Goal: Information Seeking & Learning: Learn about a topic

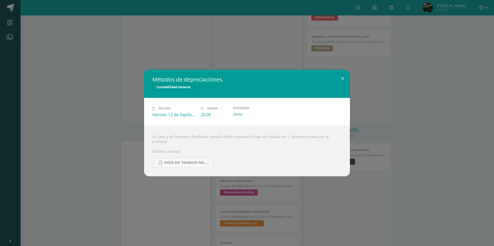
click at [339, 77] on button at bounding box center [342, 78] width 15 height 17
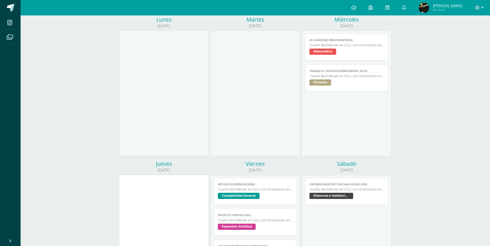
scroll to position [154, 0]
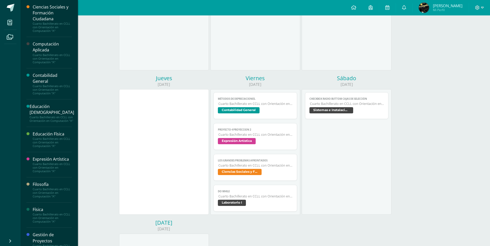
click at [30, 13] on div at bounding box center [29, 18] width 6 height 29
click at [34, 16] on div "Ciencias Sociales y Formación Ciudadana" at bounding box center [52, 13] width 39 height 18
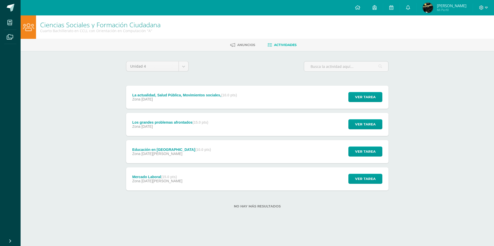
click at [225, 121] on div "Los grandes problemas afrontados (15.0 pts) Zona [DATE] Ver tarea Los grandes p…" at bounding box center [257, 124] width 262 height 23
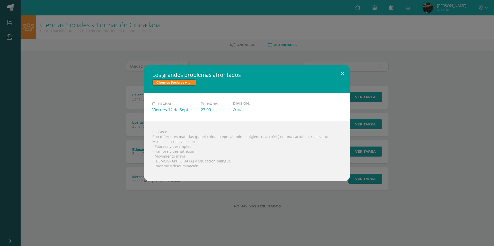
click at [339, 68] on button at bounding box center [342, 73] width 15 height 17
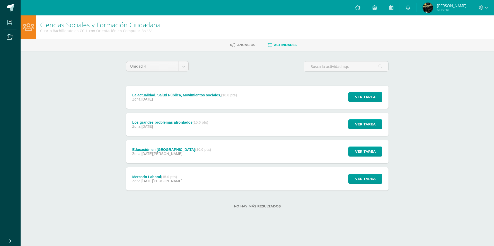
click at [238, 97] on div "La actualidad, Salud Pública, Movimientos sociales, (10.0 pts) Zona 26 de Septi…" at bounding box center [184, 97] width 117 height 23
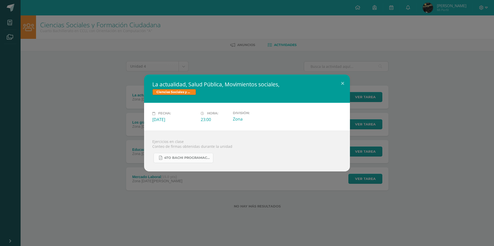
click at [178, 159] on span "4to Bachi programación Sociales .pdf" at bounding box center [187, 158] width 46 height 4
click at [344, 78] on button at bounding box center [342, 83] width 15 height 17
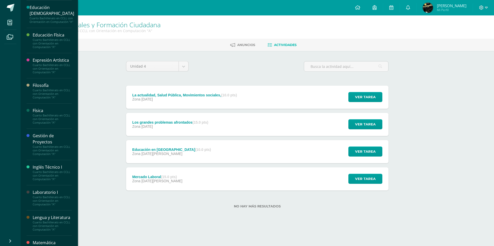
scroll to position [161, 0]
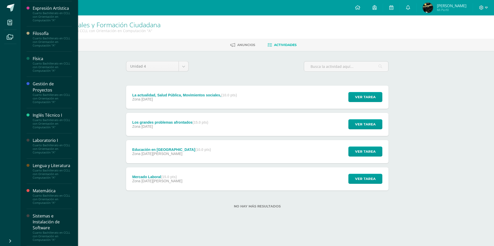
click at [38, 81] on div "Gestión de Proyectos" at bounding box center [52, 87] width 39 height 12
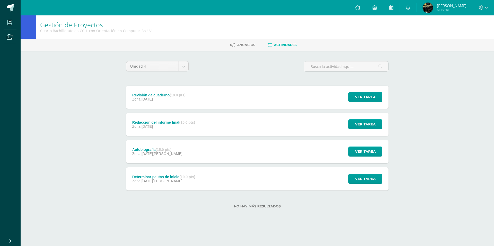
drag, startPoint x: 200, startPoint y: 133, endPoint x: 202, endPoint y: 132, distance: 3.0
click at [202, 132] on div "Redacción del informe final (15.0 pts) Zona 22 de Septiembre Ver tarea Redacció…" at bounding box center [257, 124] width 262 height 23
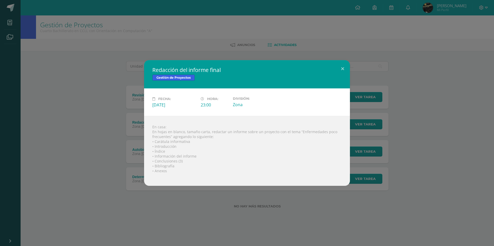
click at [333, 66] on h2 "Redacción del informe final" at bounding box center [246, 69] width 189 height 7
click at [351, 74] on div "Redacción del informe final Gestión de Proyectos Fecha: Lunes 22 de Septiembre …" at bounding box center [247, 123] width 490 height 126
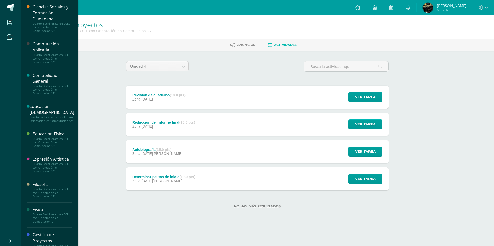
click at [41, 16] on div "Ciencias Sociales y Formación Ciudadana" at bounding box center [52, 13] width 39 height 18
click at [48, 93] on div "Cuarto Bachillerato en CCLL con Orientación en Computación "A"" at bounding box center [52, 89] width 39 height 11
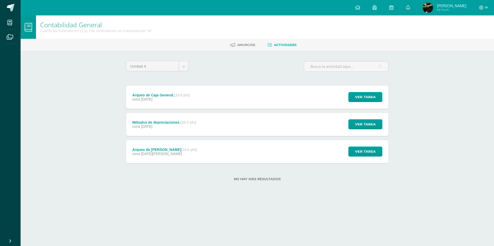
click at [180, 93] on strong "(15.0 pts)" at bounding box center [182, 95] width 16 height 4
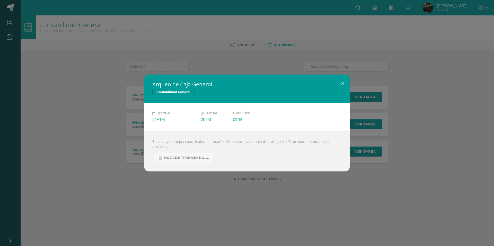
click at [350, 87] on div "Arqueo de Caja General. Contabilidad General Fecha: [DATE] Hora: 20:00 División:" at bounding box center [247, 123] width 490 height 97
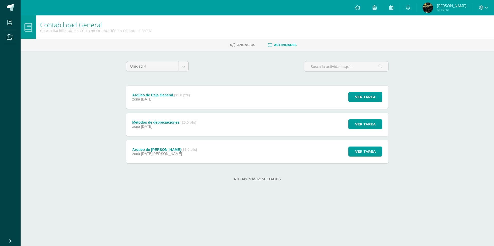
click at [238, 149] on div "Arqueo de [PERSON_NAME] (15.0 pts) zona [DATE][PERSON_NAME] Ver tarea Arqueo de…" at bounding box center [257, 151] width 262 height 23
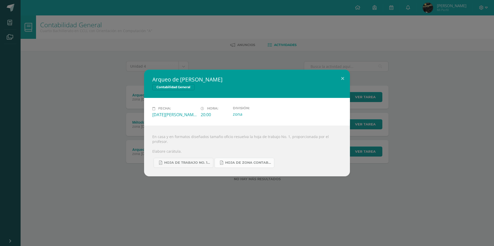
click at [252, 161] on span "Hoja de Zona Contabilidad General.pdf" at bounding box center [248, 163] width 46 height 4
